Goal: Check status: Check status

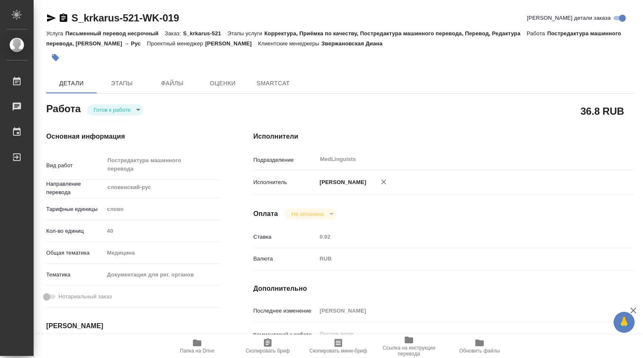
type textarea "x"
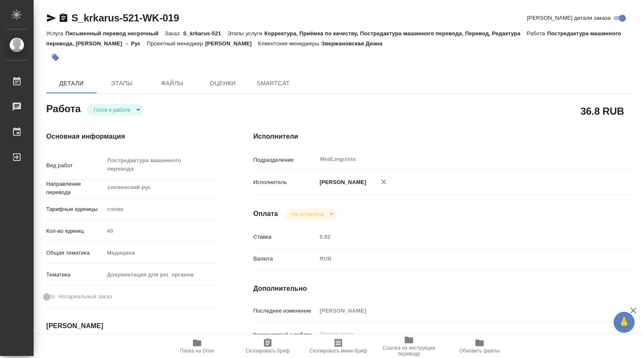
type textarea "x"
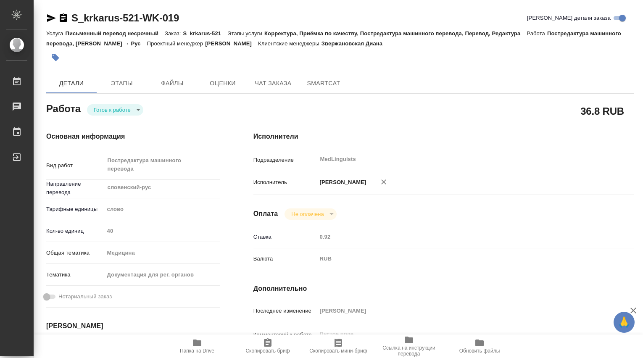
type textarea "x"
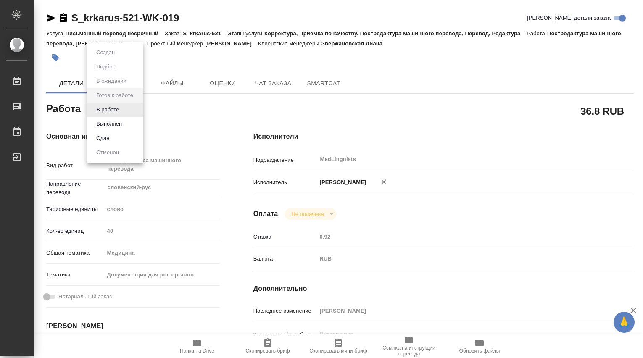
click at [139, 108] on body "🙏 .cls-1 fill:#fff; AWATERA [PERSON_NAME] Чаты График Выйти S_krkarus-521-WK-01…" at bounding box center [321, 179] width 643 height 358
type textarea "x"
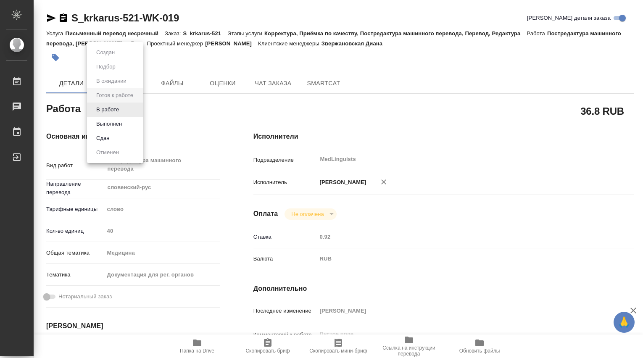
type textarea "x"
click at [413, 192] on div at bounding box center [321, 179] width 643 height 358
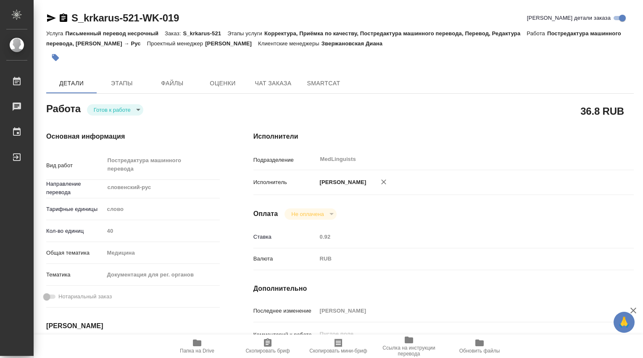
click at [197, 343] on icon "button" at bounding box center [197, 343] width 8 height 7
click at [137, 110] on body "🙏 .cls-1 fill:#fff; AWATERA [PERSON_NAME] 0 Чаты График Выйти S_krkarus-521-WK-…" at bounding box center [321, 179] width 643 height 358
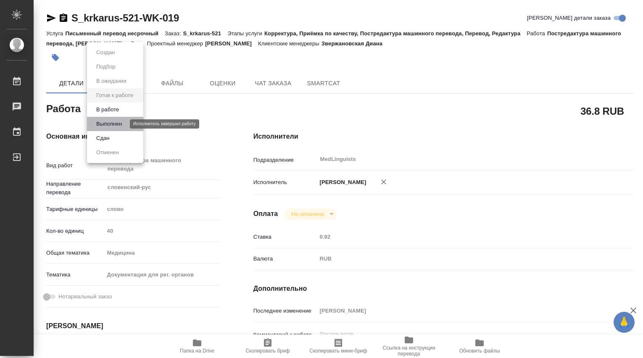
click at [117, 124] on button "Выполнен" at bounding box center [109, 123] width 31 height 9
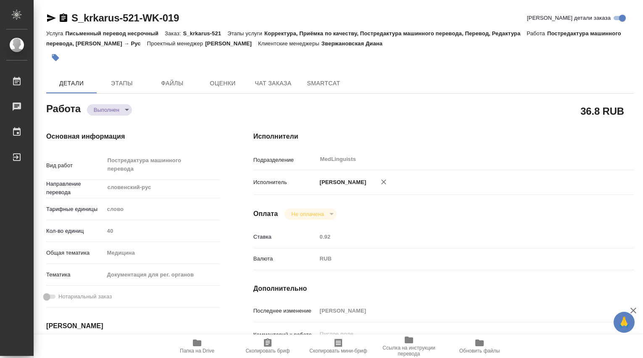
type textarea "x"
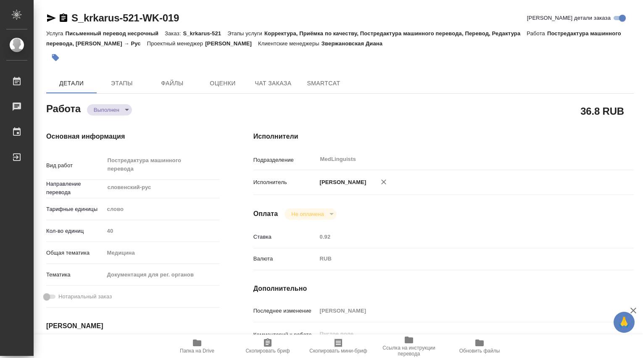
type textarea "x"
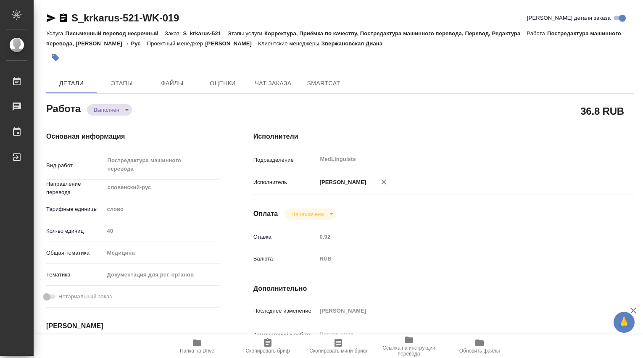
type textarea "x"
